Goal: Transaction & Acquisition: Book appointment/travel/reservation

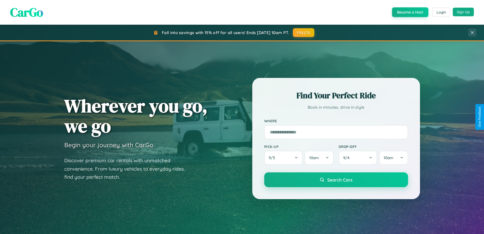
click at [463, 12] on button "Sign Up" at bounding box center [463, 12] width 21 height 9
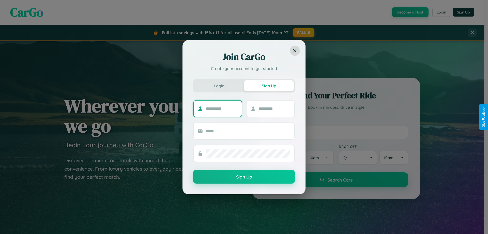
click at [222, 108] on input "text" at bounding box center [222, 108] width 32 height 8
type input "*****"
click at [274, 108] on input "text" at bounding box center [275, 108] width 32 height 8
type input "******"
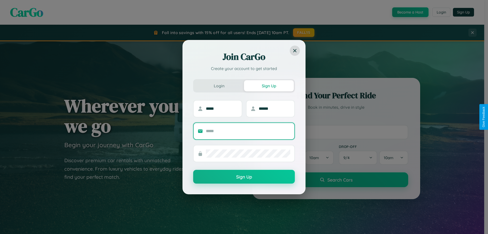
click at [248, 131] on input "text" at bounding box center [248, 131] width 84 height 8
type input "**********"
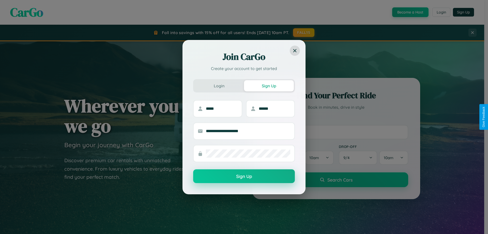
click at [244, 176] on button "Sign Up" at bounding box center [244, 176] width 102 height 14
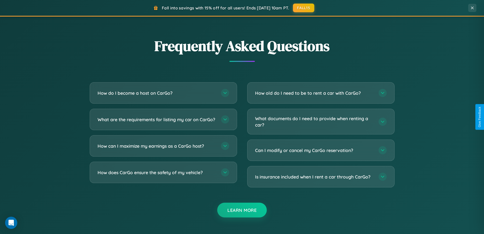
scroll to position [978, 0]
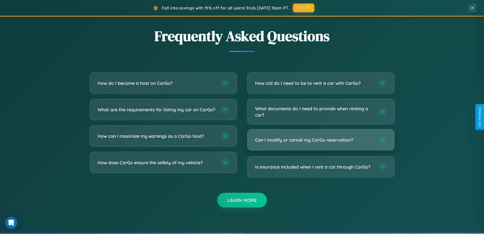
click at [321, 140] on h3 "Can I modify or cancel my CarGo reservation?" at bounding box center [314, 139] width 118 height 6
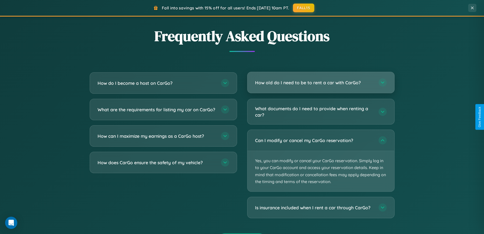
click at [321, 82] on h3 "How old do I need to be to rent a car with CarGo?" at bounding box center [314, 82] width 118 height 6
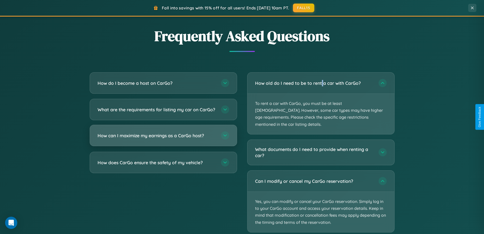
click at [163, 139] on h3 "How can I maximize my earnings as a CarGo host?" at bounding box center [157, 135] width 118 height 6
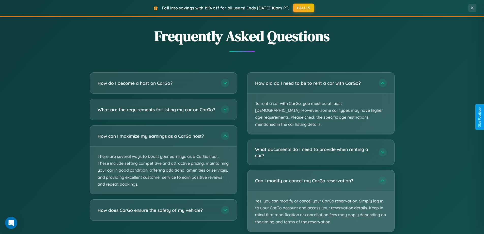
click at [321, 194] on p "Yes, you can modify or cancel your CarGo reservation. Simply log in to your Car…" at bounding box center [321, 211] width 147 height 40
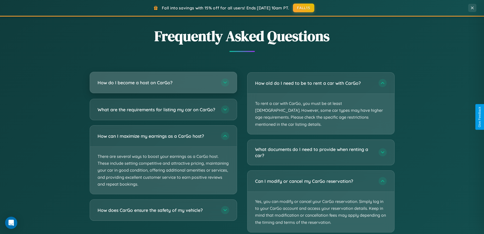
click at [163, 83] on h3 "How do I become a host on CarGo?" at bounding box center [157, 82] width 118 height 6
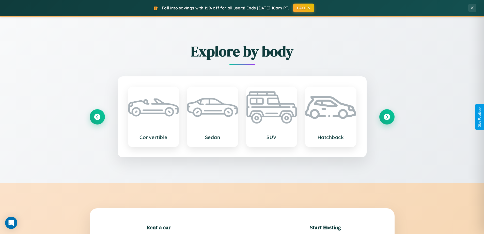
scroll to position [110, 0]
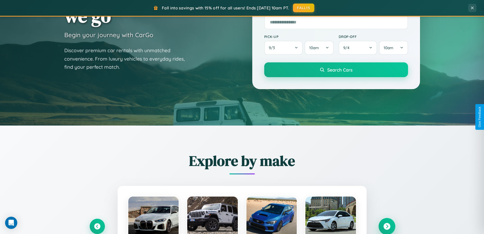
click at [387, 226] on icon at bounding box center [387, 226] width 7 height 7
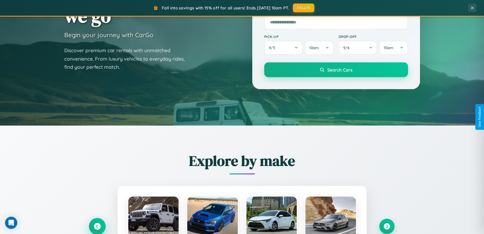
click at [97, 226] on icon at bounding box center [97, 226] width 7 height 7
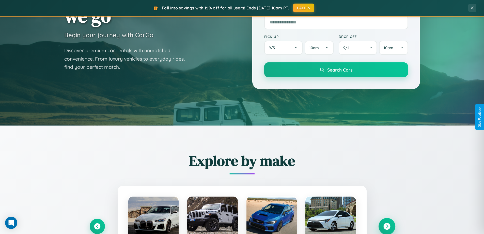
click at [387, 226] on icon at bounding box center [387, 226] width 7 height 7
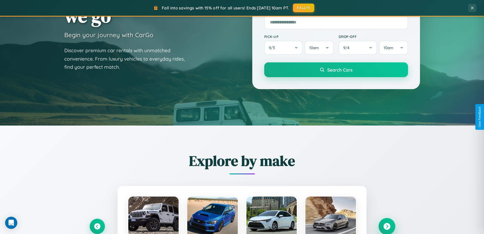
click at [387, 225] on icon at bounding box center [387, 226] width 7 height 7
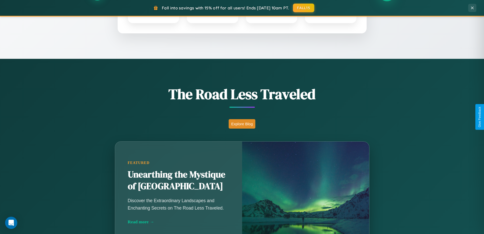
scroll to position [350, 0]
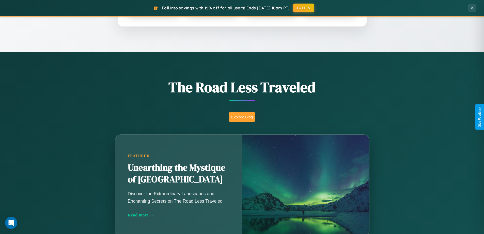
click at [242, 117] on button "Explore Blog" at bounding box center [242, 116] width 27 height 9
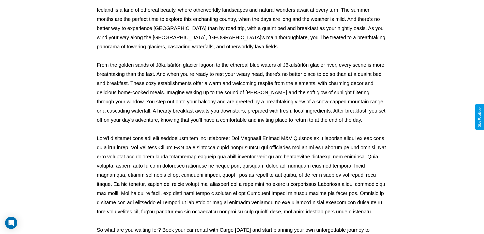
scroll to position [164, 0]
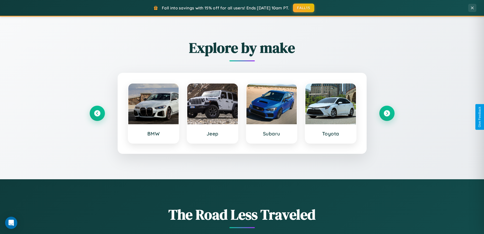
scroll to position [219, 0]
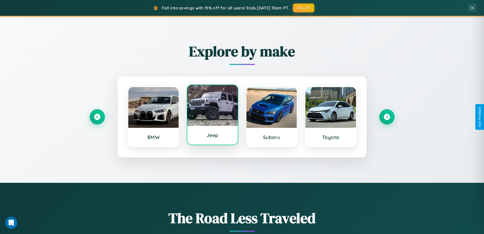
click at [212, 115] on div at bounding box center [212, 105] width 51 height 41
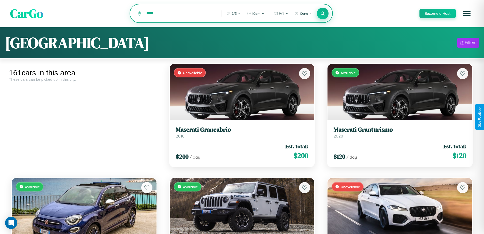
type input "*****"
click at [323, 14] on icon at bounding box center [323, 13] width 5 height 5
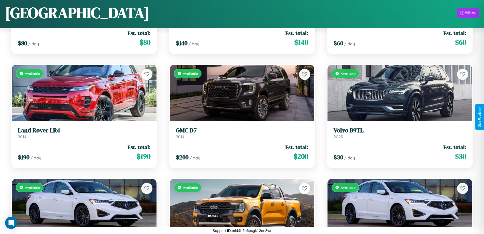
scroll to position [4510, 0]
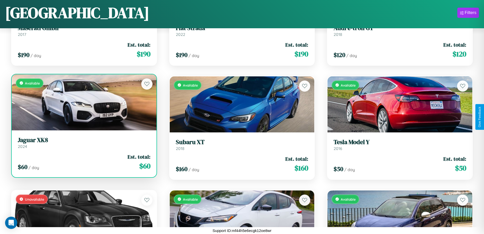
click at [83, 144] on link "Jaguar XK8 2024" at bounding box center [84, 142] width 133 height 12
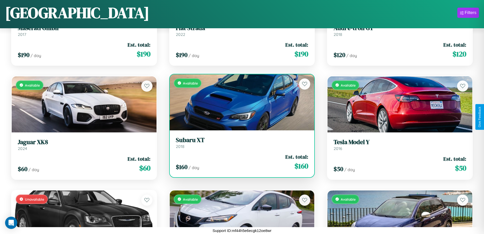
scroll to position [5307, 0]
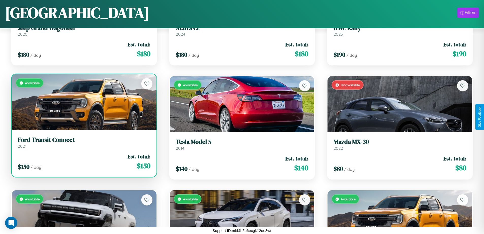
click at [83, 142] on h3 "Ford Transit Connect" at bounding box center [84, 139] width 133 height 7
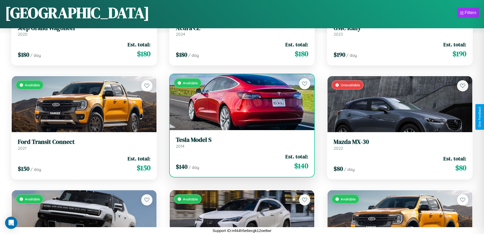
scroll to position [3486, 0]
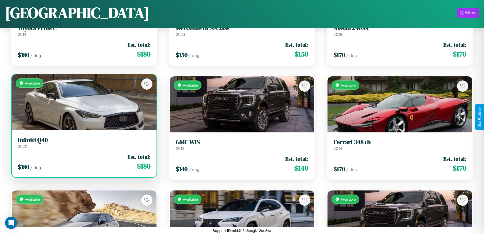
click at [83, 143] on h3 "Infiniti Q40" at bounding box center [84, 139] width 133 height 7
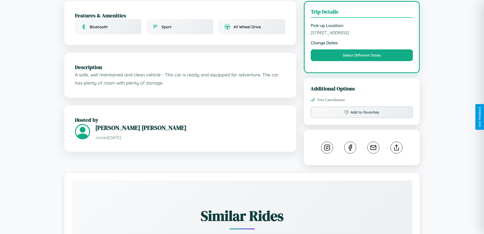
scroll to position [141, 0]
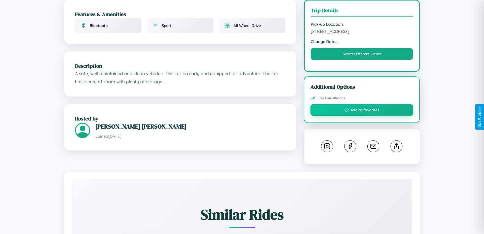
click at [362, 116] on button "Add to favorites" at bounding box center [362, 110] width 103 height 12
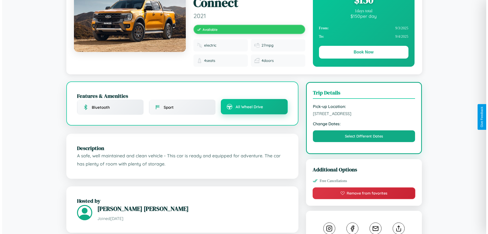
scroll to position [0, 0]
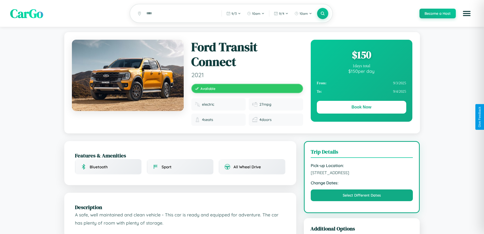
click at [361, 55] on div "$ 150" at bounding box center [361, 55] width 89 height 14
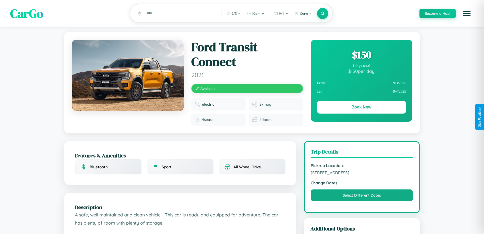
click at [361, 55] on div "$ 150" at bounding box center [361, 55] width 89 height 14
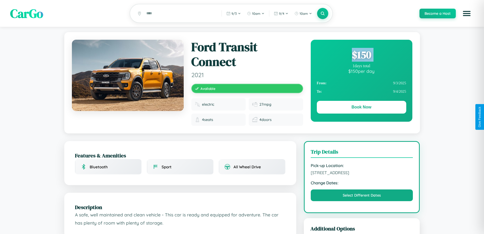
click at [361, 55] on div "$ 150" at bounding box center [361, 55] width 89 height 14
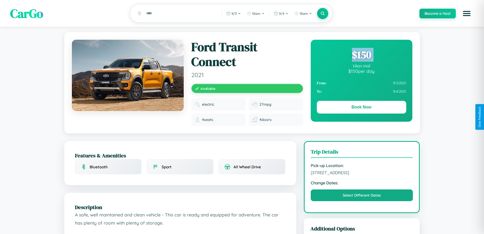
click at [361, 55] on div "$ 150" at bounding box center [361, 55] width 89 height 14
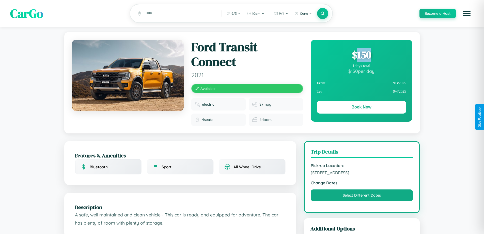
click at [361, 55] on div "$ 150" at bounding box center [361, 55] width 89 height 14
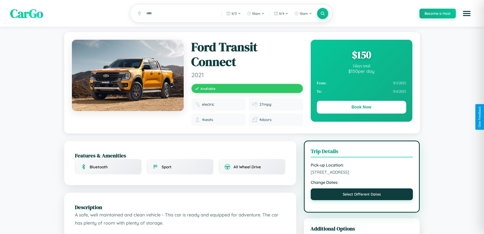
click at [362, 200] on button "Select Different Dates" at bounding box center [362, 194] width 102 height 12
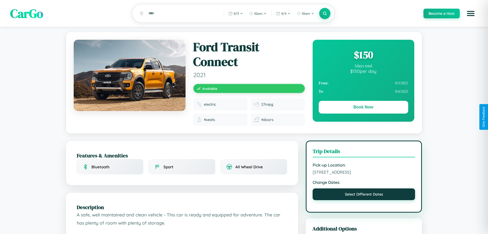
select select "*"
select select "****"
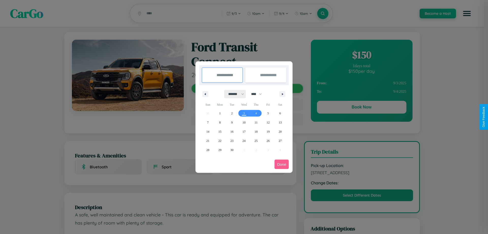
drag, startPoint x: 234, startPoint y: 94, endPoint x: 244, endPoint y: 102, distance: 13.0
click at [234, 94] on select "******* ******** ***** ***** *** **** **** ****** ********* ******* ******** **…" at bounding box center [235, 94] width 22 height 8
select select "*"
click at [220, 131] on span "13" at bounding box center [219, 131] width 3 height 9
type input "**********"
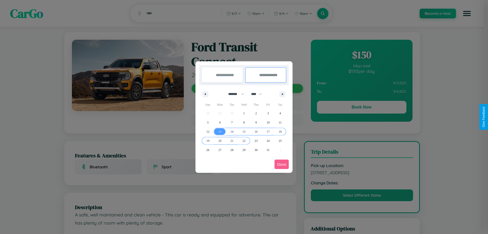
click at [244, 140] on span "22" at bounding box center [243, 140] width 3 height 9
type input "**********"
click at [282, 164] on button "Done" at bounding box center [282, 163] width 14 height 9
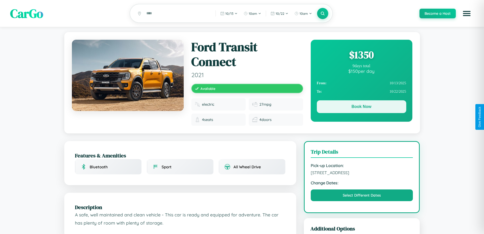
click at [361, 107] on button "Book Now" at bounding box center [361, 106] width 89 height 13
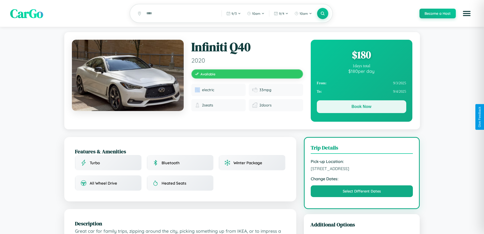
click at [361, 107] on button "Book Now" at bounding box center [361, 106] width 89 height 13
